Goal: Navigation & Orientation: Find specific page/section

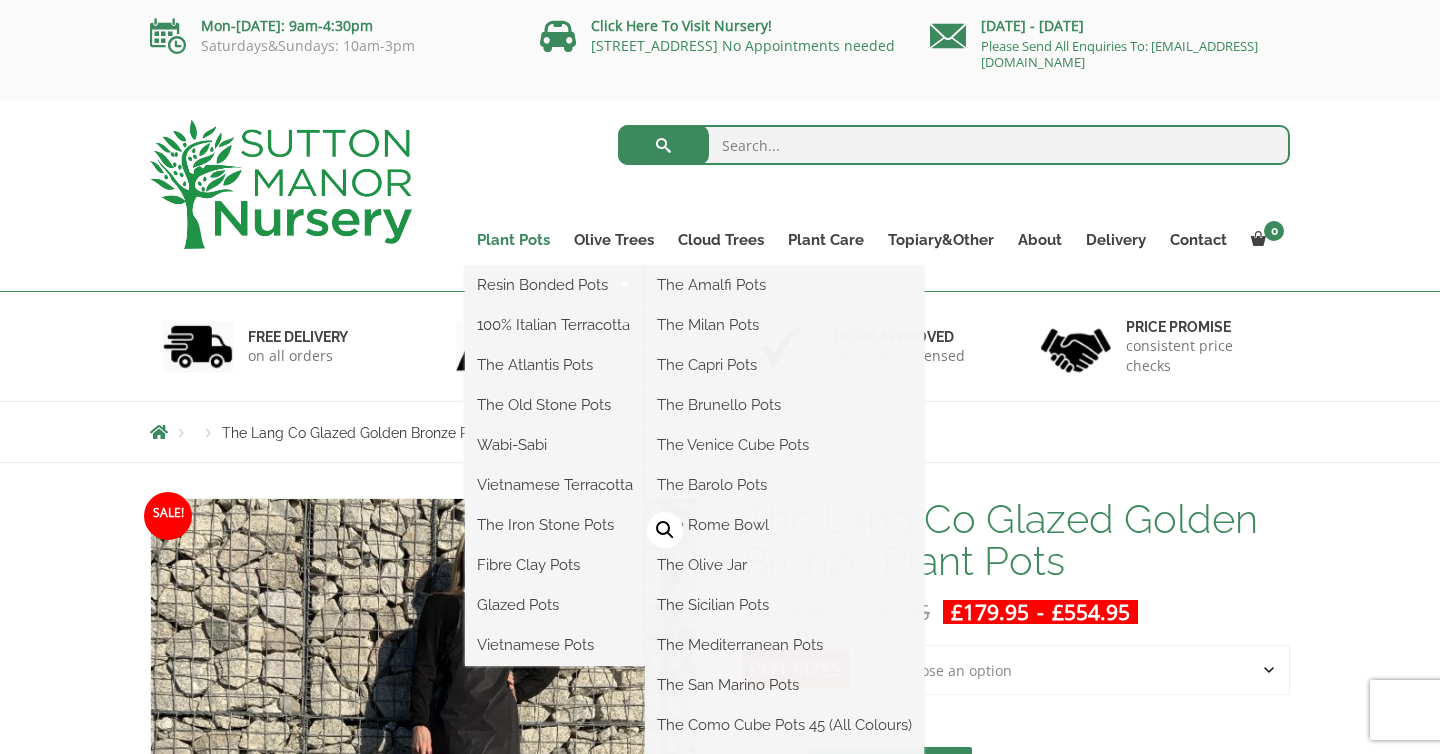
click at [525, 242] on link "Plant Pots" at bounding box center [513, 240] width 97 height 28
click at [554, 490] on link "Vietnamese Terracotta" at bounding box center [555, 485] width 180 height 30
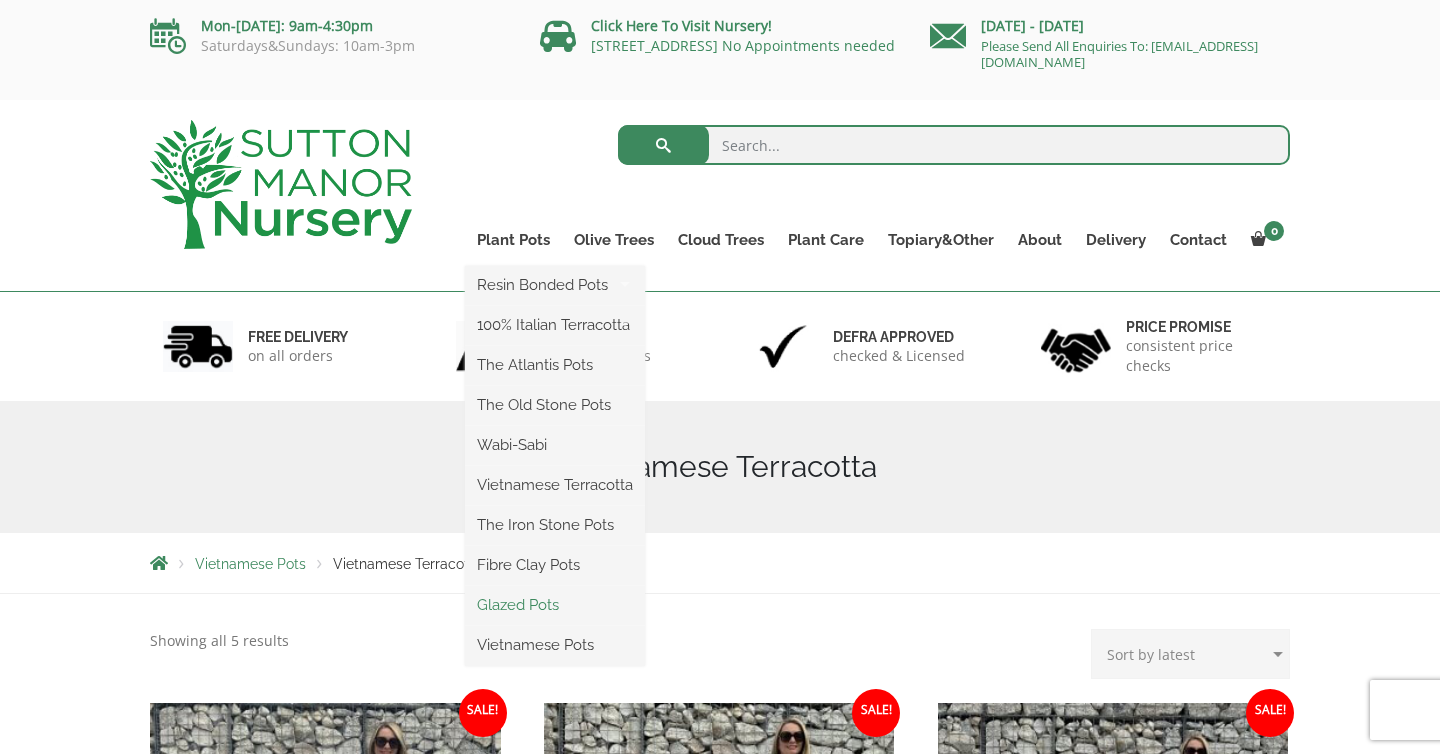
click at [515, 602] on link "Glazed Pots" at bounding box center [555, 605] width 180 height 30
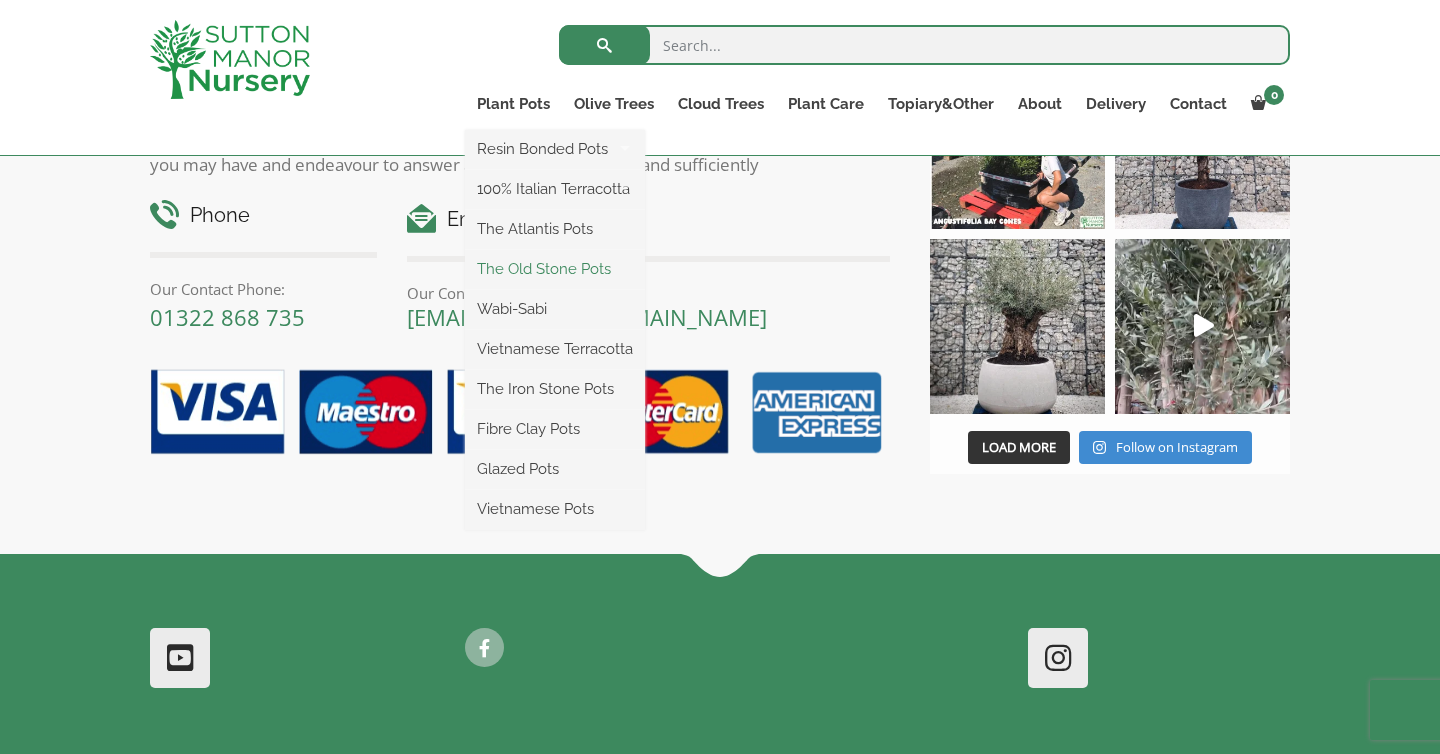
scroll to position [2856, 0]
